Goal: Check status: Check status

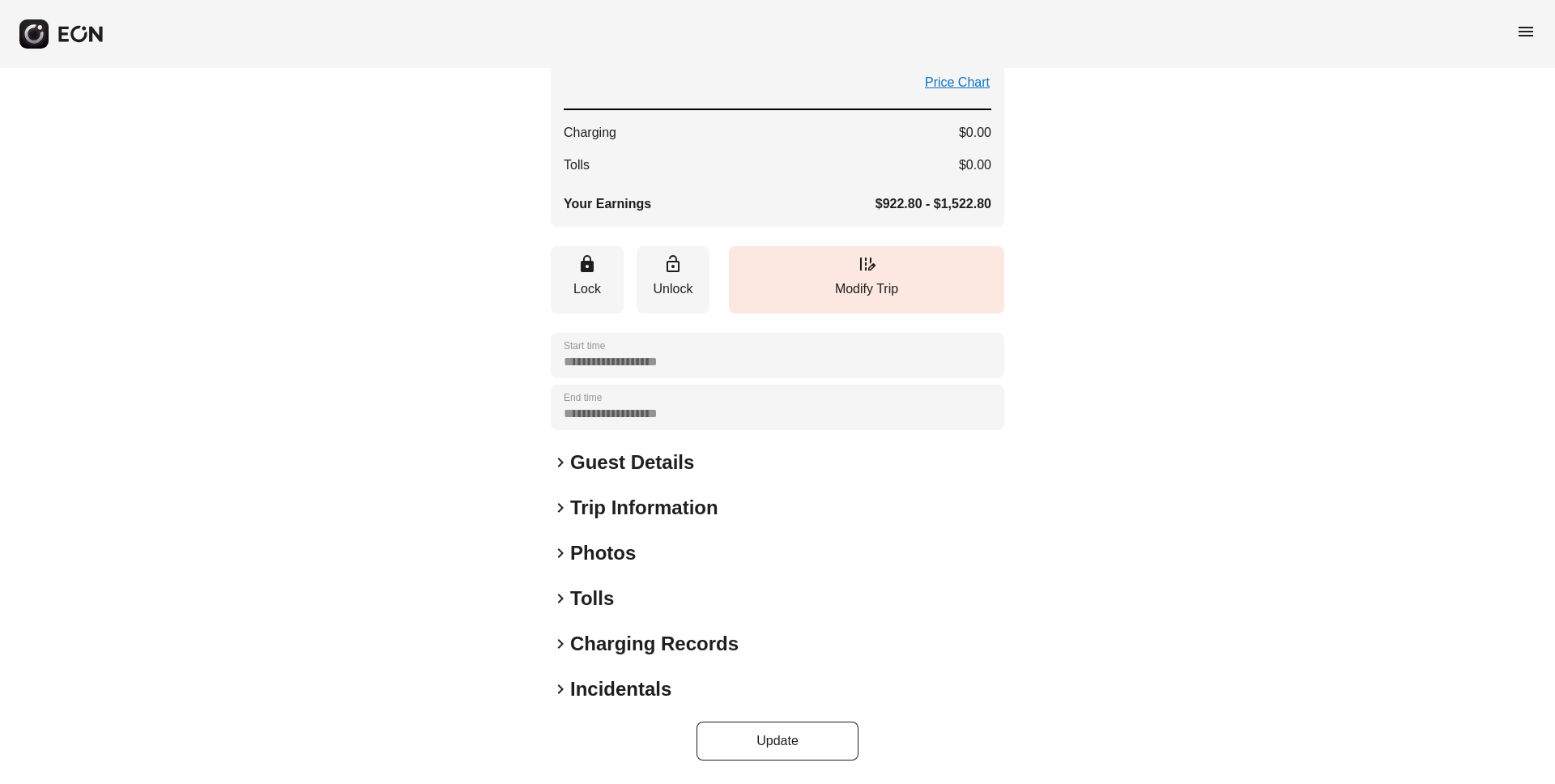
click at [1525, 29] on span "menu" at bounding box center [1526, 32] width 20 height 20
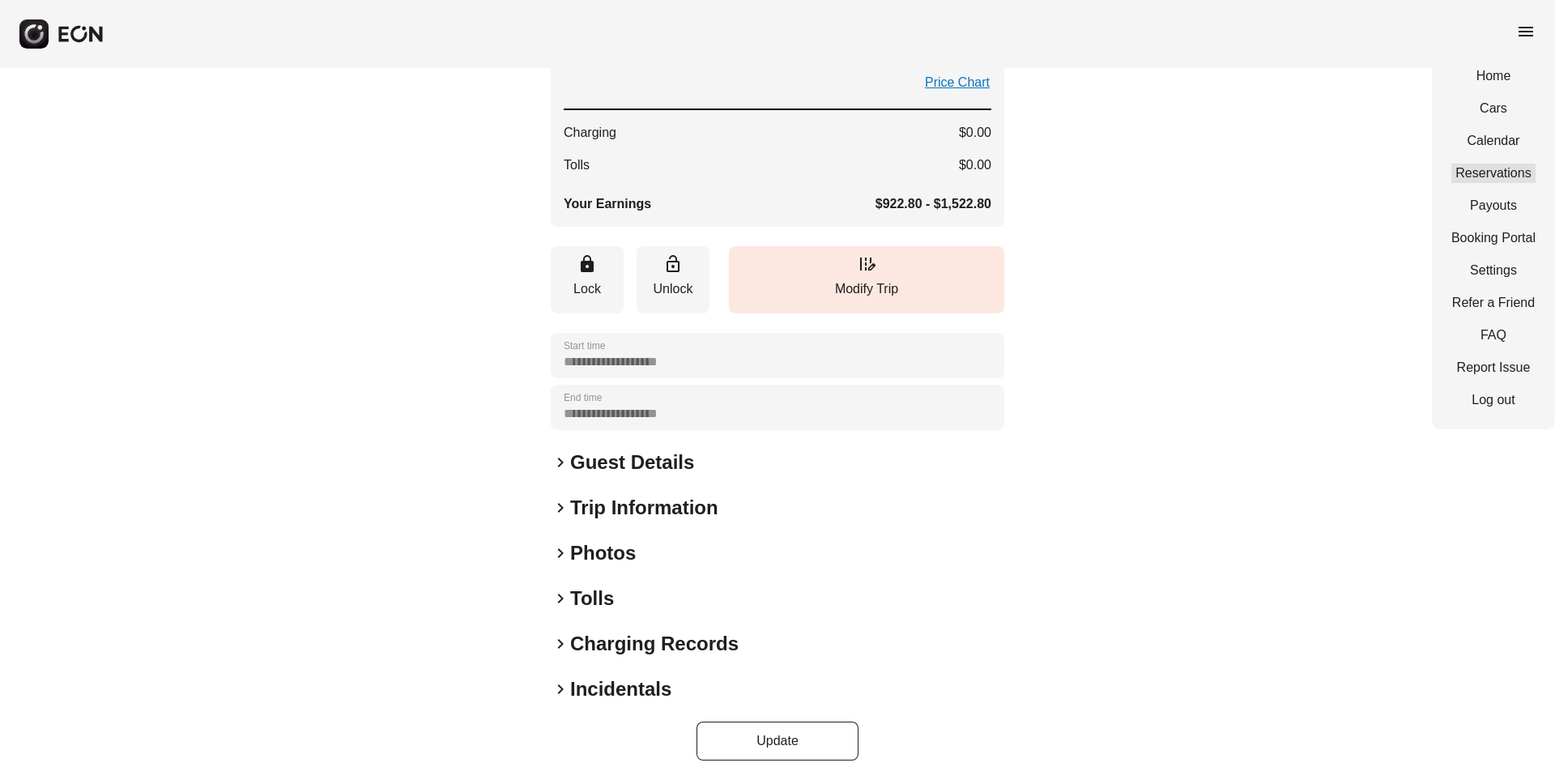
click at [1507, 167] on link "Reservations" at bounding box center [1493, 173] width 84 height 20
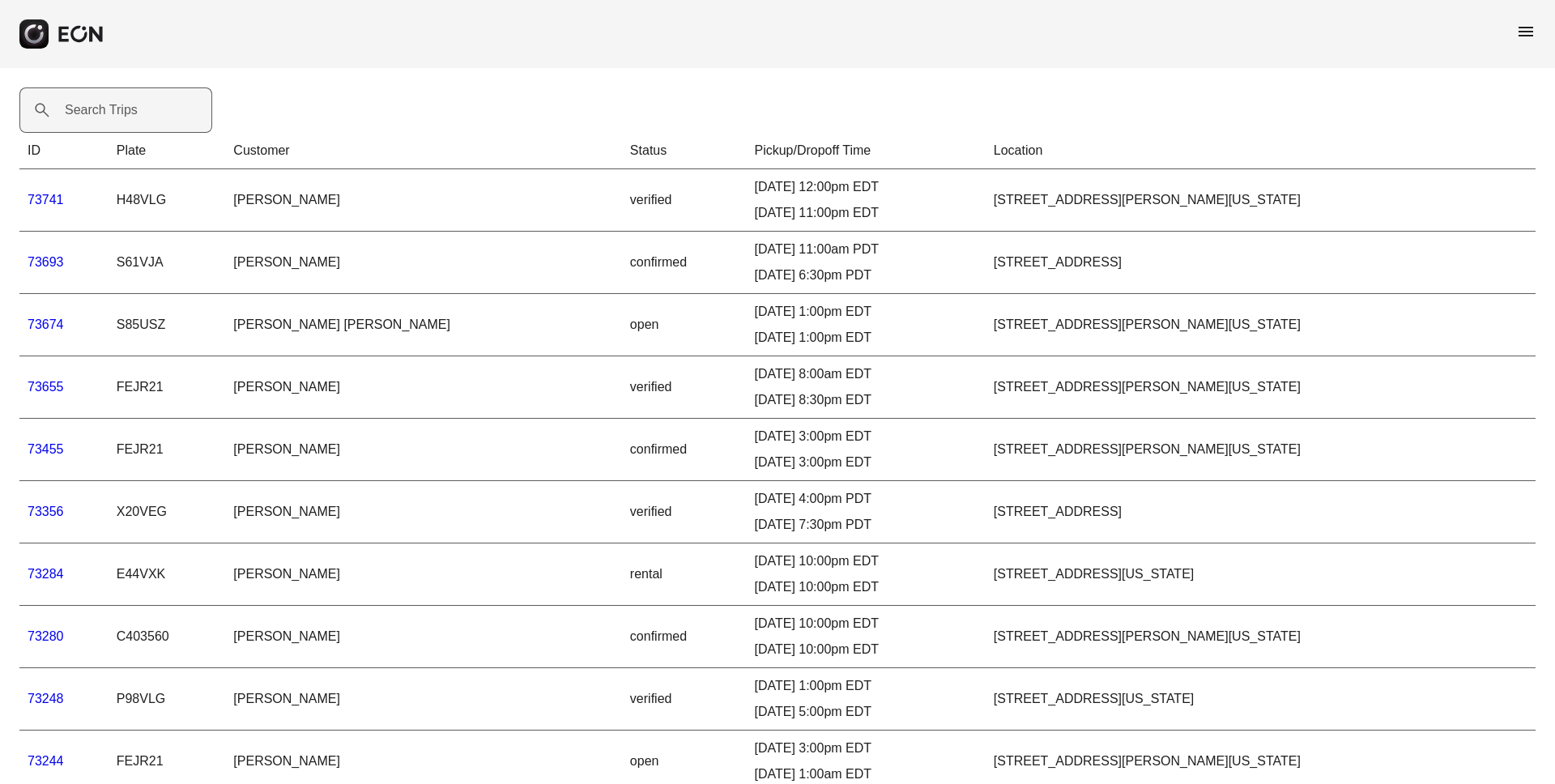
click at [91, 108] on label "Search Trips" at bounding box center [101, 110] width 73 height 20
click at [91, 108] on Trips "Search Trips" at bounding box center [116, 110] width 193 height 45
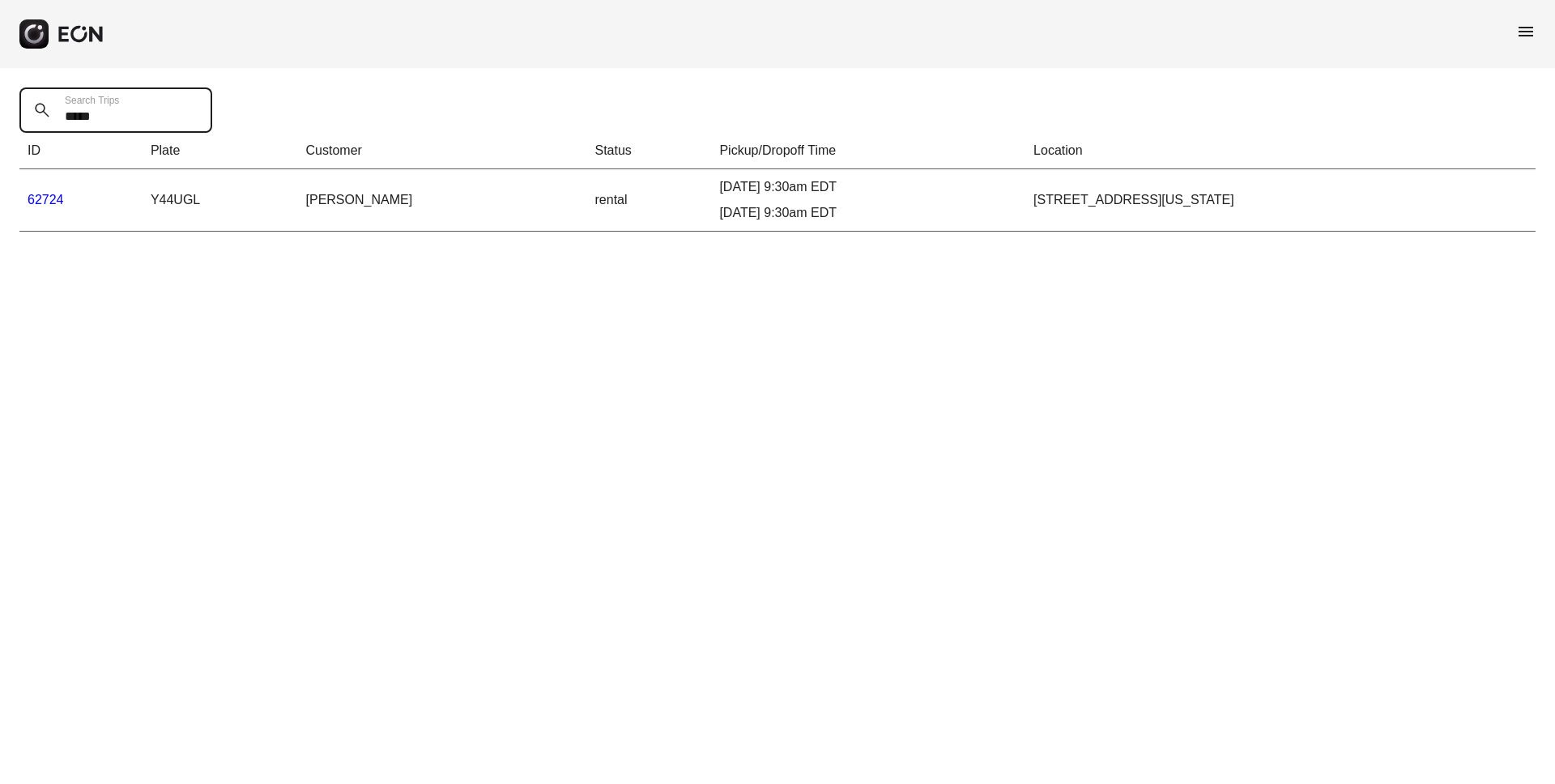
type Trips "*****"
click at [43, 204] on link "62724" at bounding box center [46, 199] width 37 height 14
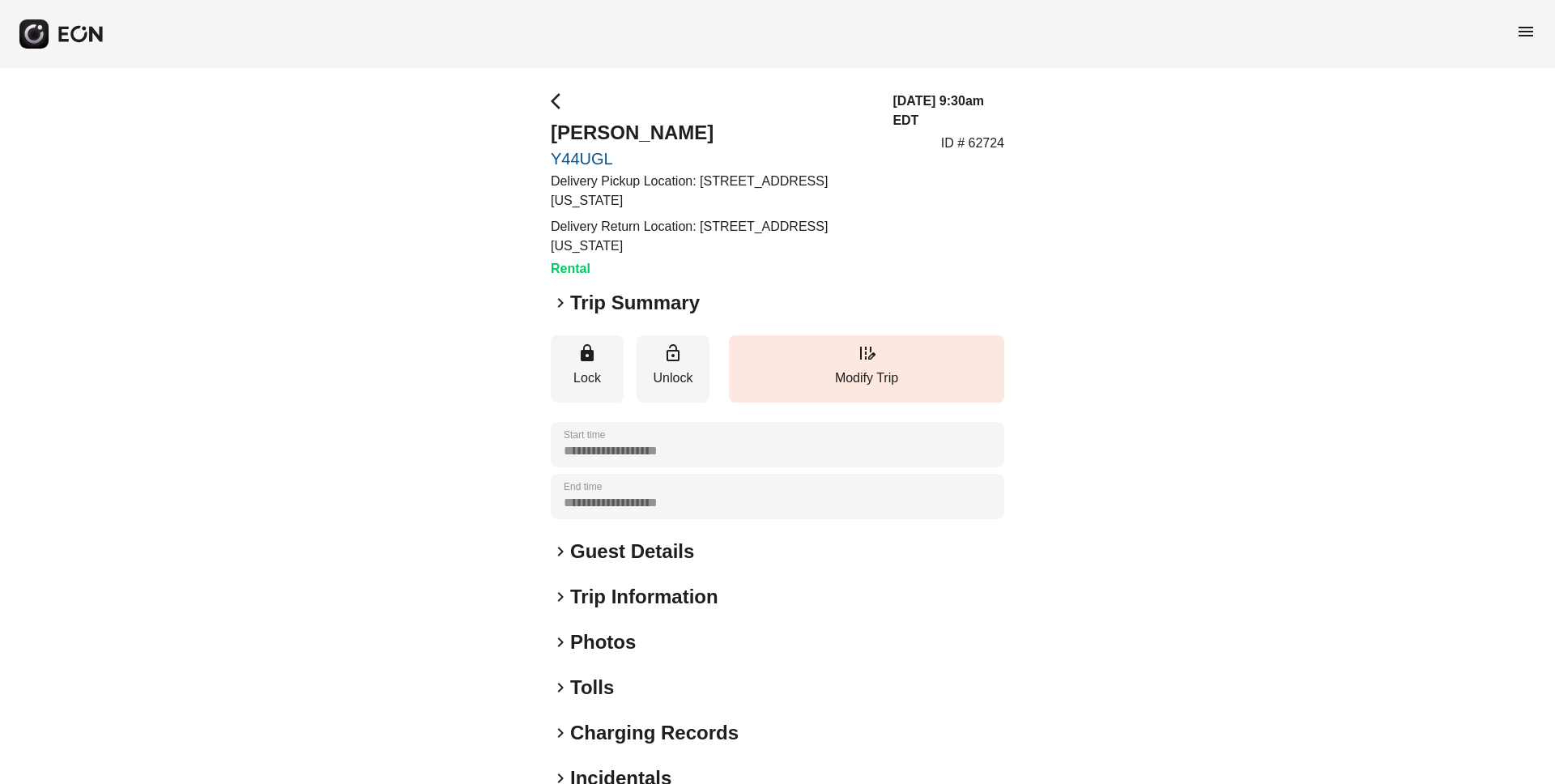
scroll to position [89, 0]
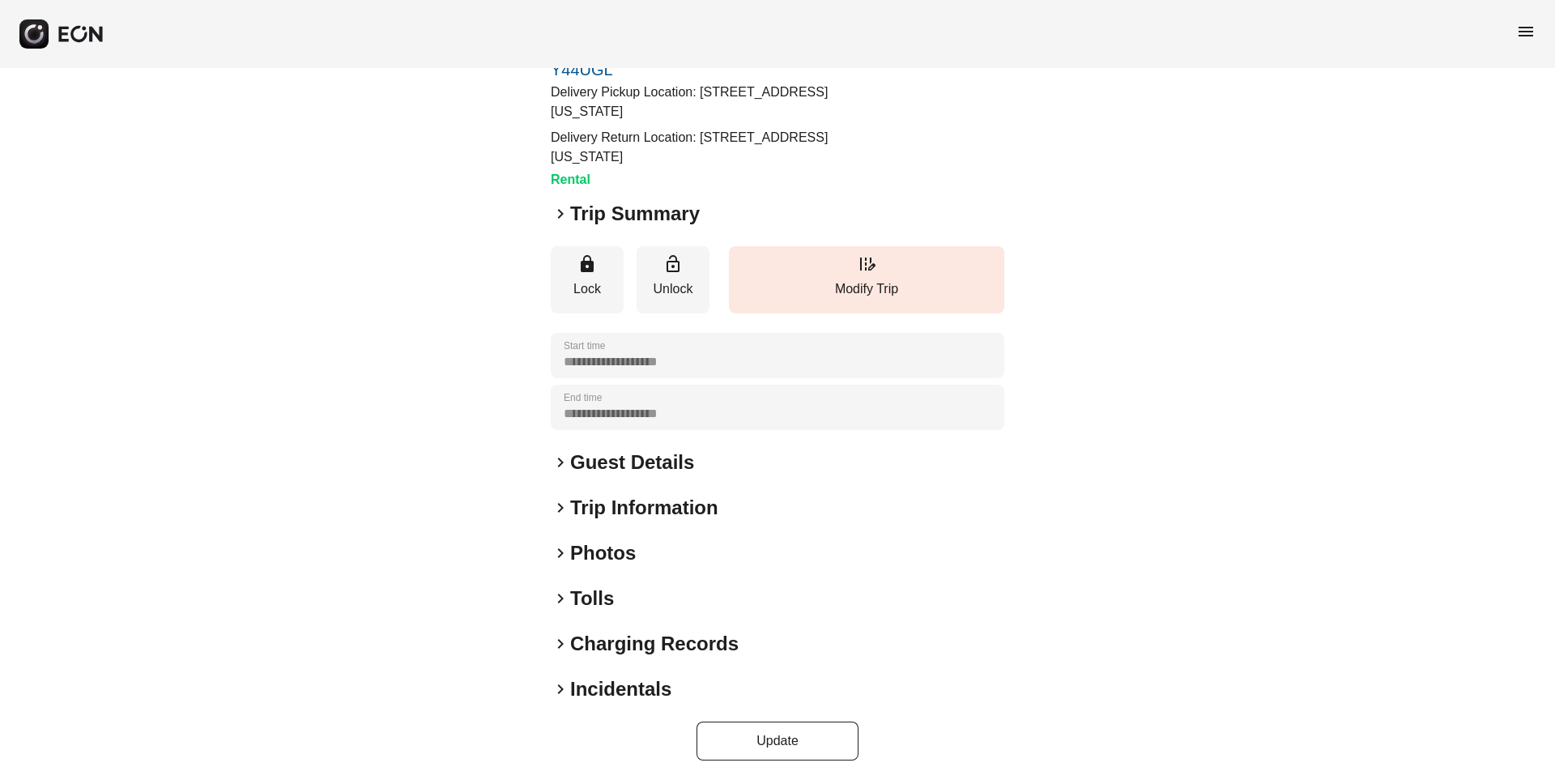
click at [560, 689] on span "keyboard_arrow_right" at bounding box center [560, 689] width 20 height 20
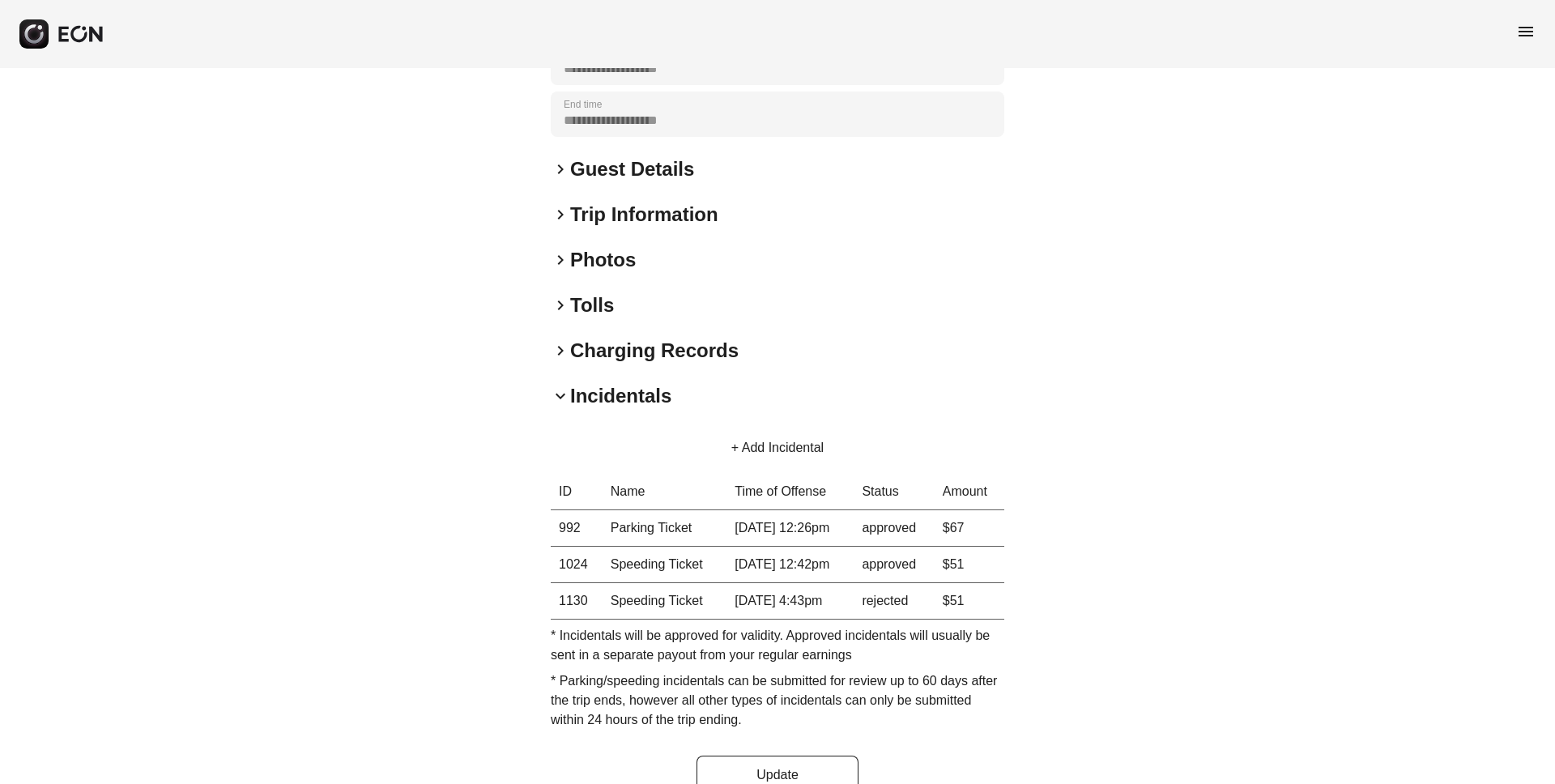
scroll to position [390, 0]
